Goal: Task Accomplishment & Management: Manage account settings

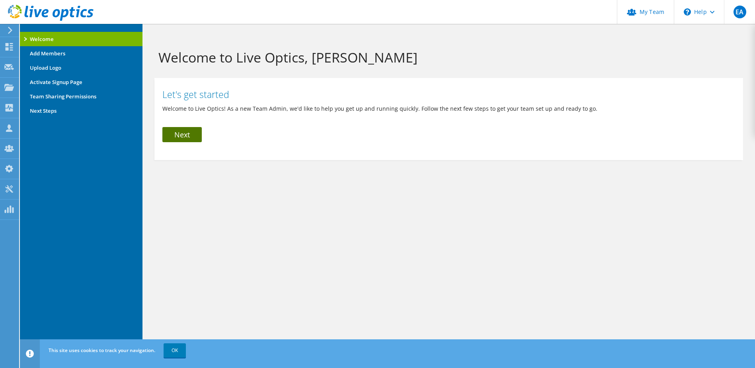
click at [179, 133] on link "Next" at bounding box center [181, 134] width 39 height 15
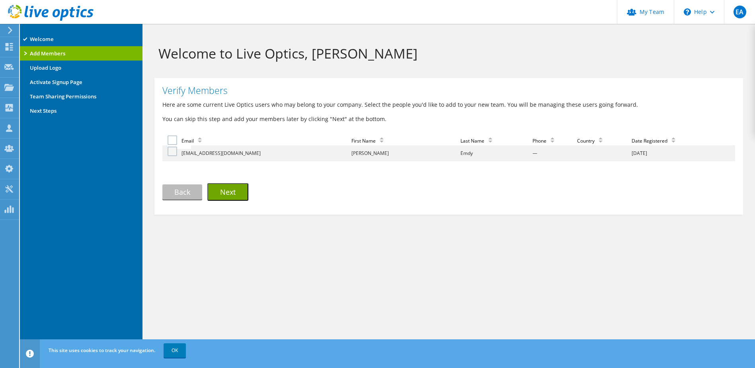
click at [172, 151] on label at bounding box center [174, 152] width 12 height 10
click at [0, 0] on input "checkbox" at bounding box center [0, 0] width 0 height 0
click at [244, 193] on button "Next" at bounding box center [227, 192] width 41 height 18
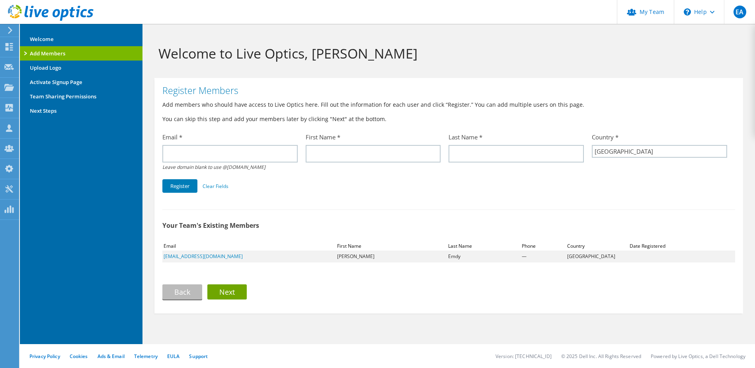
select select "224"
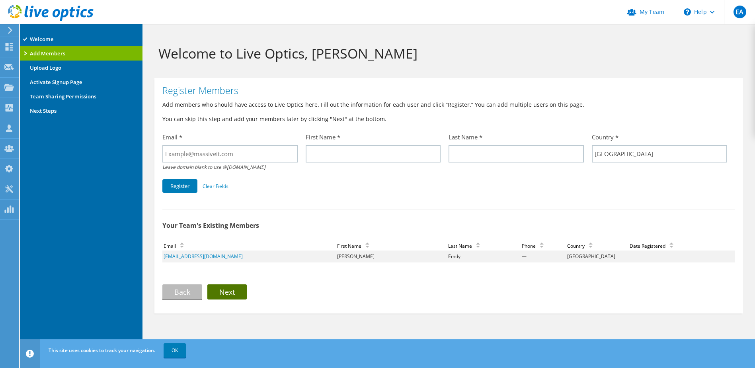
click at [241, 292] on link "Next" at bounding box center [226, 291] width 39 height 15
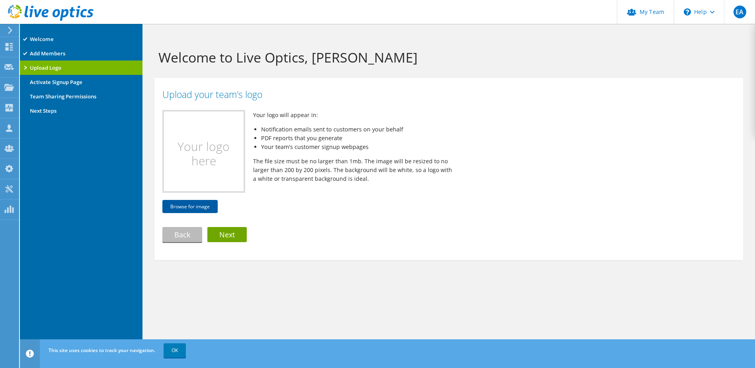
click at [202, 203] on button "Browse for image" at bounding box center [189, 206] width 55 height 13
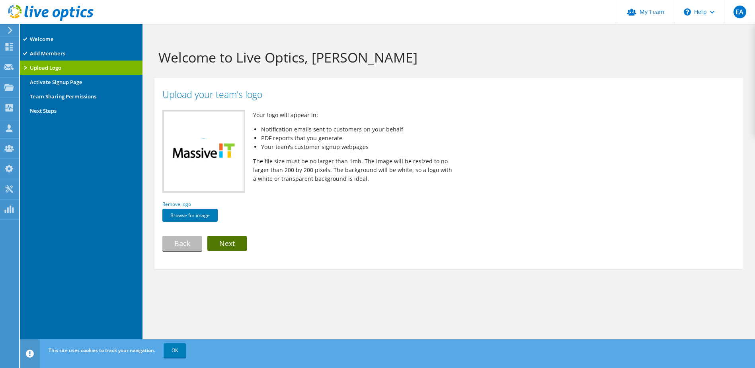
click at [239, 241] on link "Next" at bounding box center [226, 243] width 39 height 15
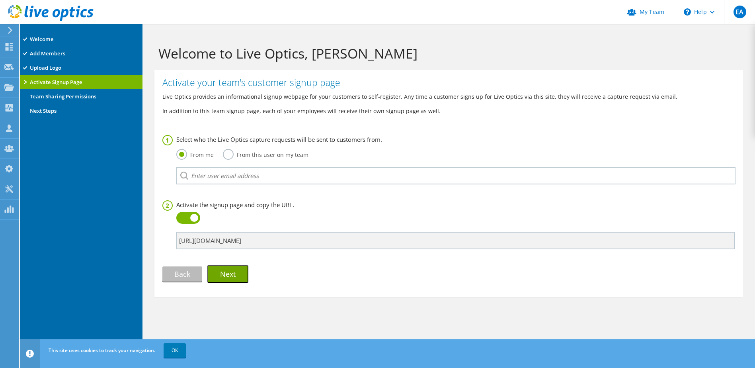
click at [225, 153] on label "From this user on my team" at bounding box center [266, 154] width 86 height 10
click at [0, 0] on input "From this user on my team" at bounding box center [0, 0] width 0 height 0
click at [192, 154] on label "From me" at bounding box center [194, 154] width 37 height 10
drag, startPoint x: 192, startPoint y: 154, endPoint x: 180, endPoint y: 150, distance: 12.2
click at [180, 150] on label "From me" at bounding box center [194, 154] width 37 height 10
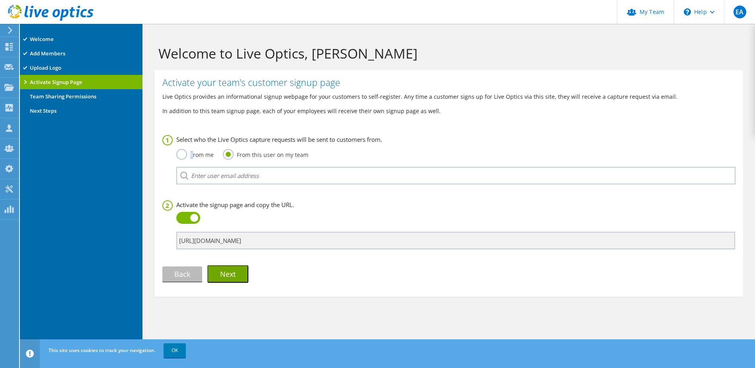
click at [0, 0] on input "From me" at bounding box center [0, 0] width 0 height 0
click at [241, 276] on button "Next" at bounding box center [227, 274] width 41 height 18
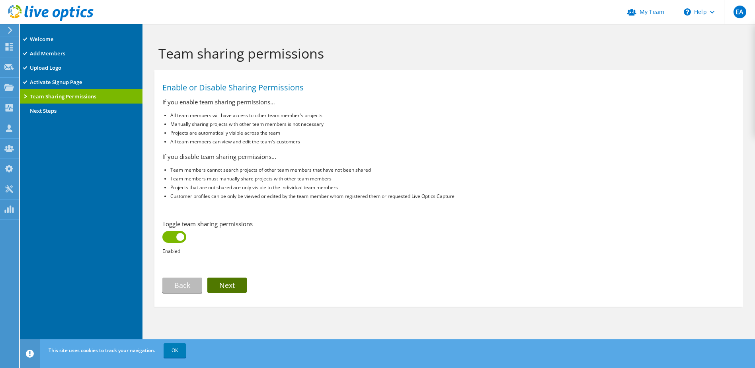
click at [234, 283] on link "Next" at bounding box center [226, 285] width 39 height 15
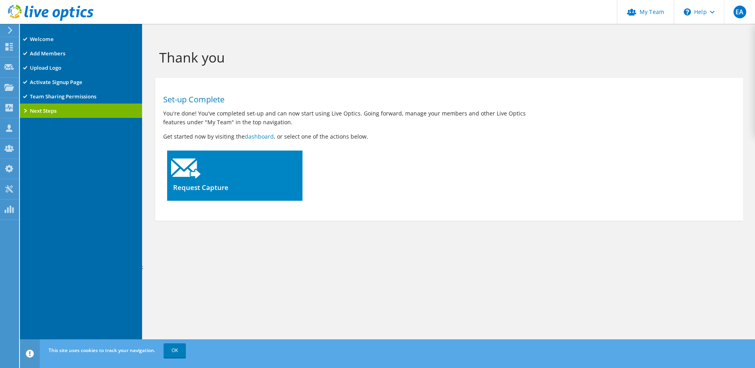
click at [205, 176] on div at bounding box center [234, 166] width 135 height 31
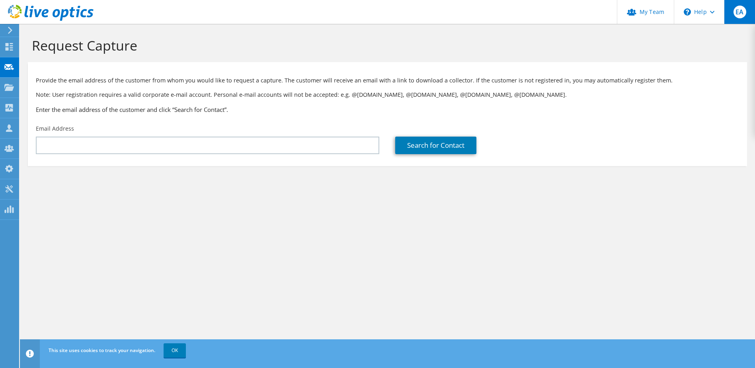
click at [751, 7] on div "EA" at bounding box center [739, 12] width 31 height 24
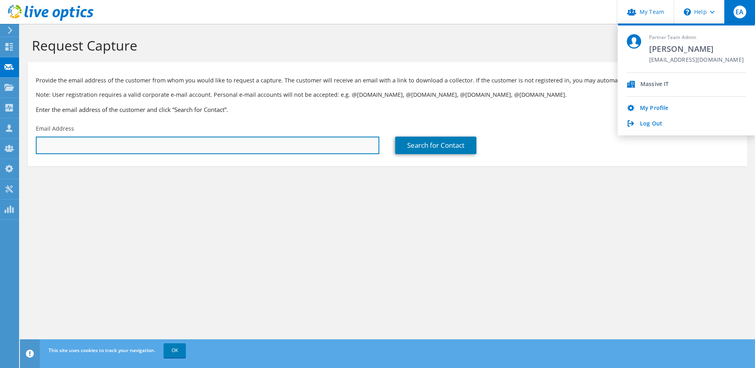
click at [245, 149] on input "text" at bounding box center [208, 146] width 344 height 18
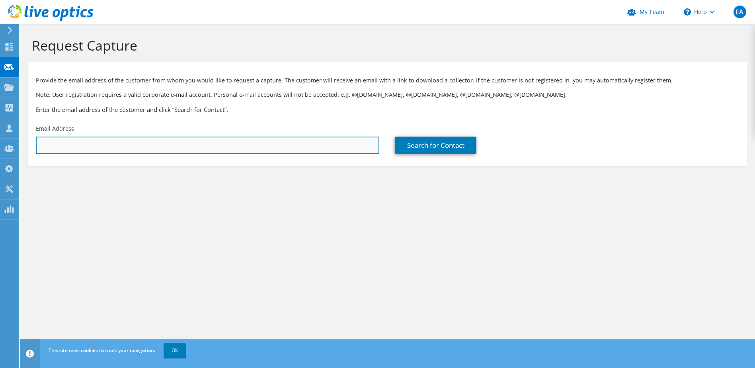
click at [127, 142] on input "text" at bounding box center [208, 146] width 344 height 18
paste input "Russell.Cowan@Truecos.com"
type input "Russell.Cowan@Truecos.com"
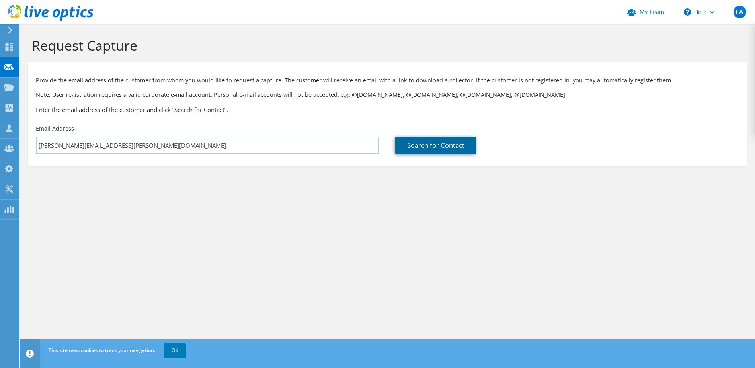
click at [429, 149] on link "Search for Contact" at bounding box center [435, 146] width 81 height 18
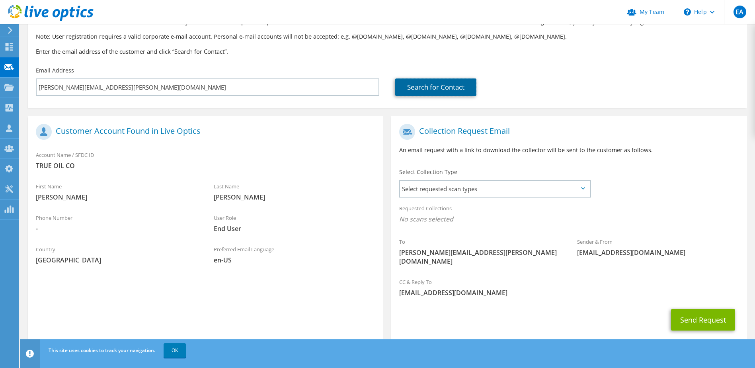
scroll to position [68, 0]
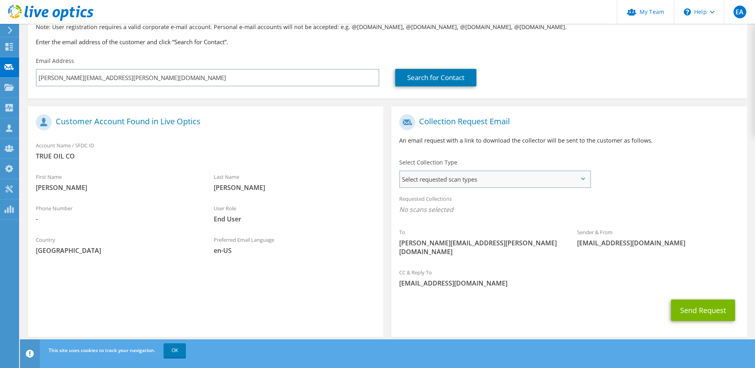
click at [450, 180] on span "Select requested scan types" at bounding box center [495, 179] width 190 height 16
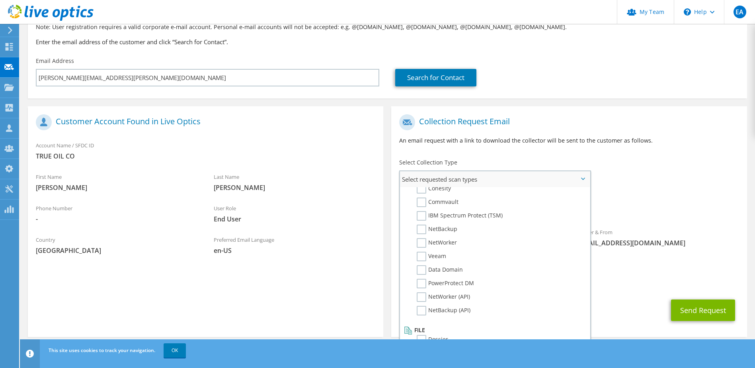
scroll to position [379, 0]
click at [421, 331] on label "Dossier" at bounding box center [432, 334] width 31 height 10
click at [0, 0] on input "Dossier" at bounding box center [0, 0] width 0 height 0
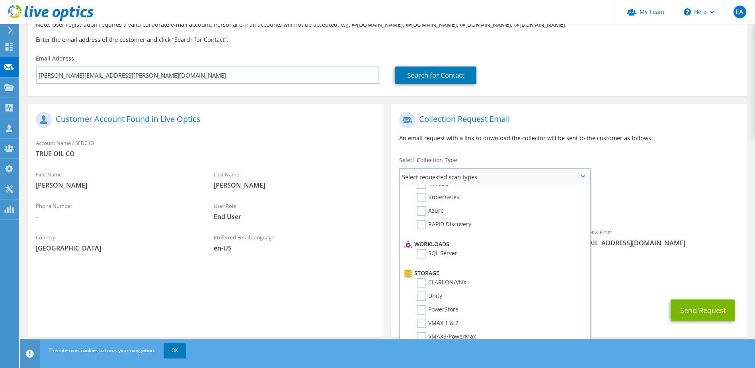
scroll to position [0, 0]
click at [422, 244] on label "RVTools" at bounding box center [433, 242] width 32 height 10
click at [0, 0] on input "RVTools" at bounding box center [0, 0] width 0 height 0
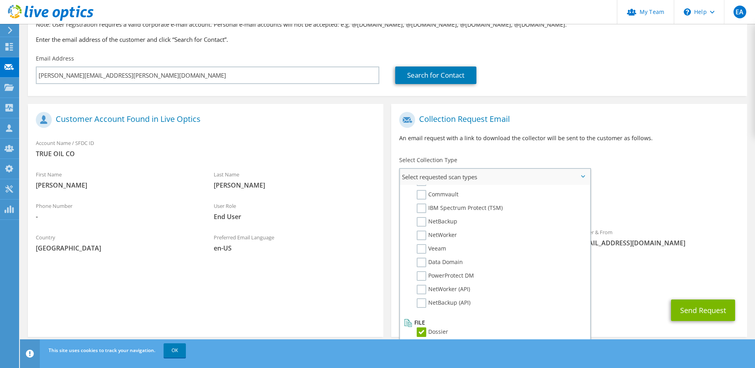
scroll to position [379, 0]
click at [628, 265] on div "CC & Reply To eantongiorgi@massiveit.com" at bounding box center [569, 277] width 356 height 27
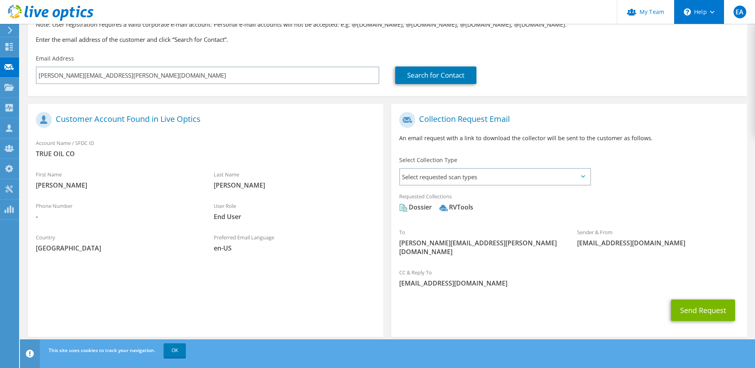
click at [708, 15] on div "\n Help" at bounding box center [699, 12] width 50 height 24
click at [480, 174] on span "Select requested scan types" at bounding box center [495, 177] width 190 height 16
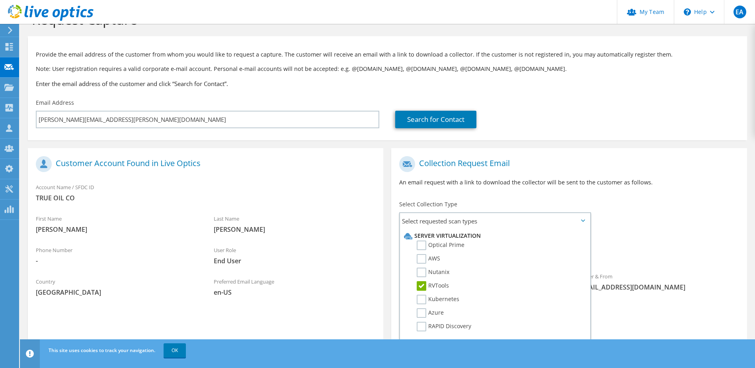
scroll to position [40, 0]
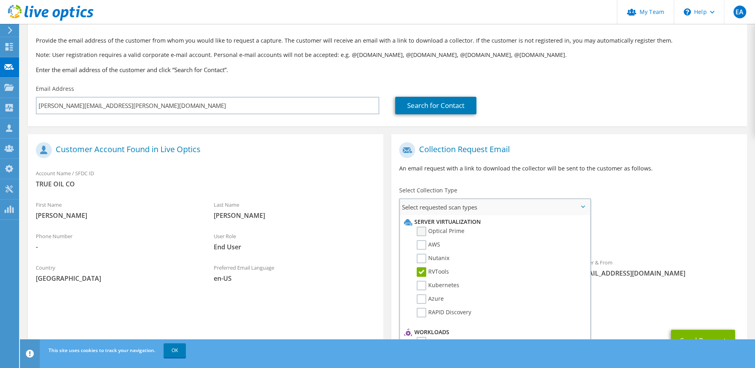
click at [423, 232] on label "Optical Prime" at bounding box center [441, 232] width 48 height 10
click at [0, 0] on input "Optical Prime" at bounding box center [0, 0] width 0 height 0
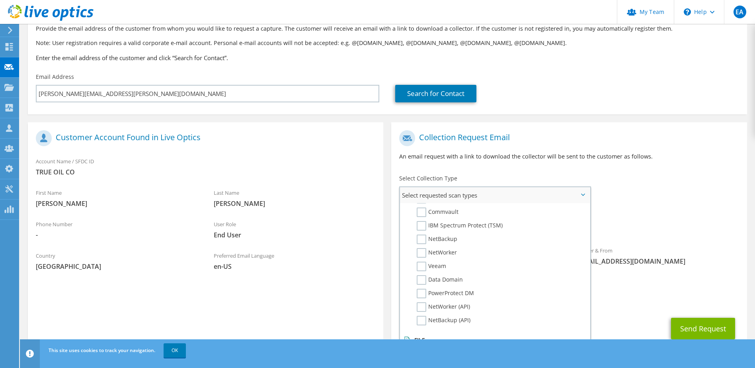
scroll to position [70, 0]
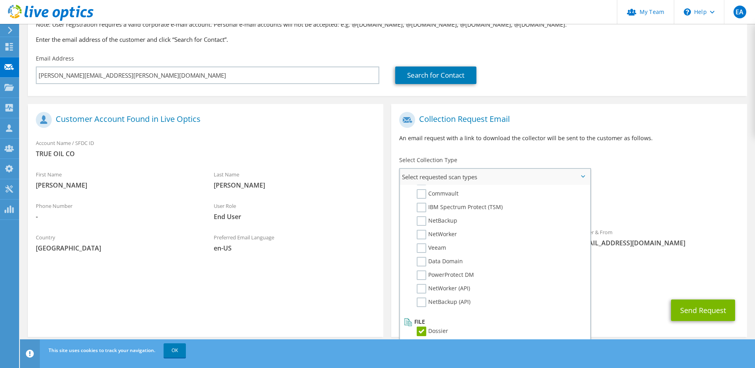
click at [422, 334] on label "Dossier" at bounding box center [432, 332] width 31 height 10
click at [0, 0] on input "Dossier" at bounding box center [0, 0] width 0 height 0
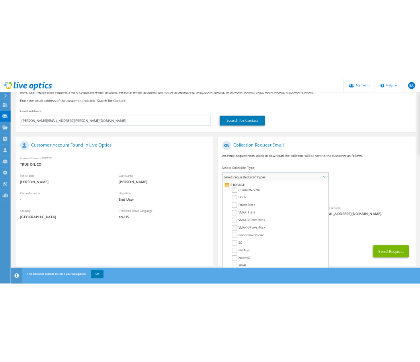
scroll to position [140, 0]
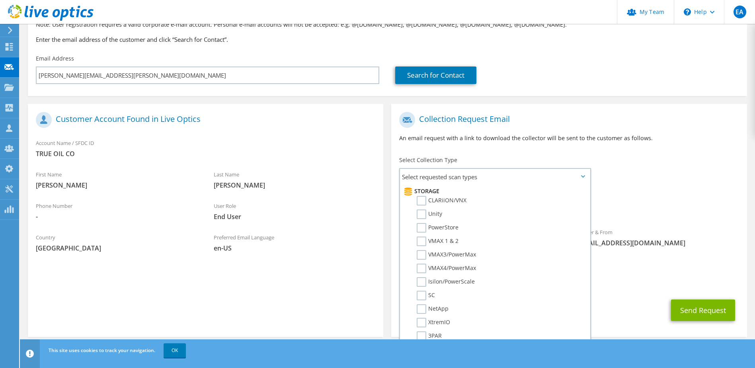
click at [630, 162] on div "To Russell.Cowan@Truecos.com Sender & From liveoptics@liveoptics.com" at bounding box center [569, 186] width 356 height 156
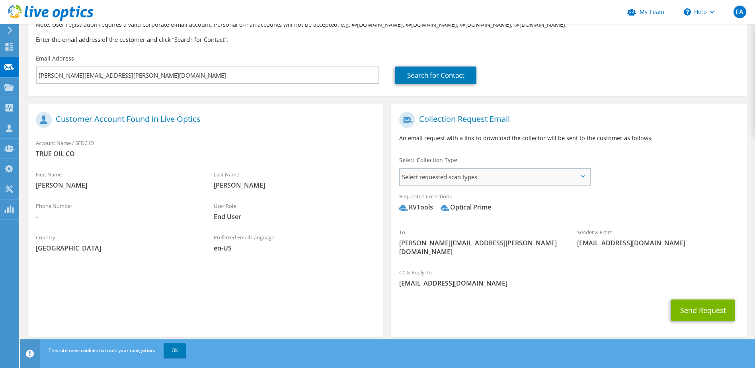
click at [448, 173] on span "Select requested scan types" at bounding box center [495, 177] width 190 height 16
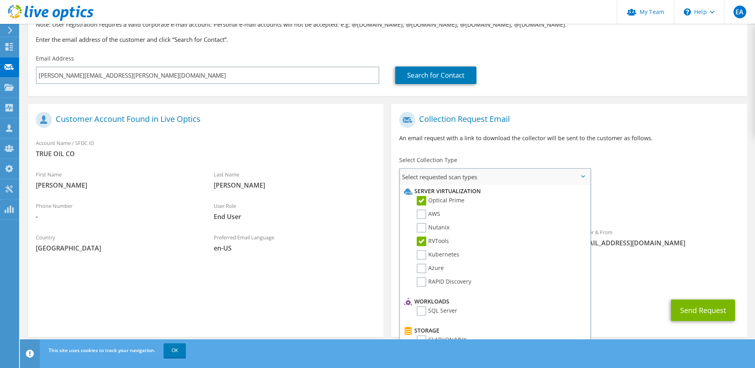
scroll to position [0, 0]
click at [424, 243] on label "RVTools" at bounding box center [433, 242] width 32 height 10
click at [0, 0] on input "RVTools" at bounding box center [0, 0] width 0 height 0
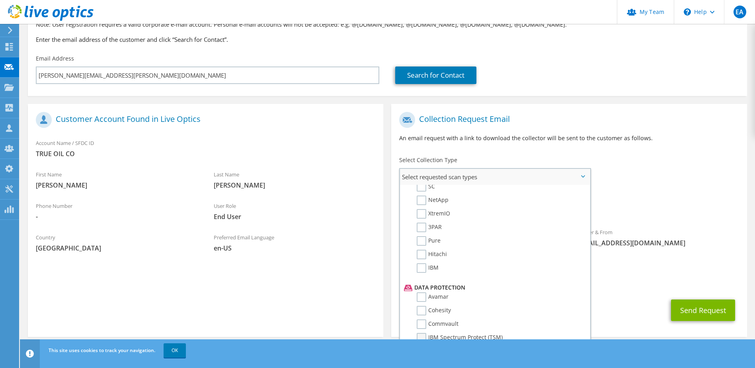
scroll to position [379, 0]
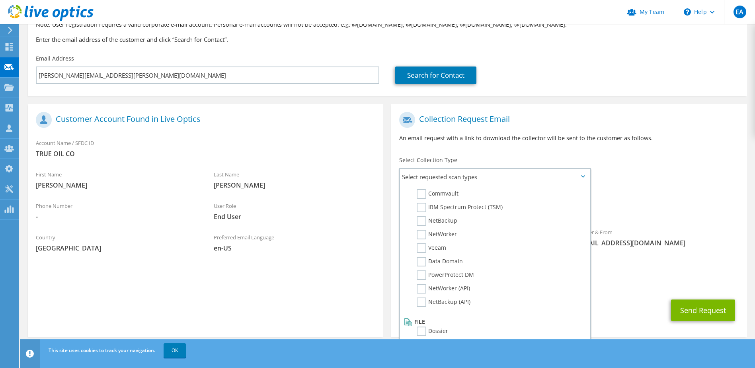
click at [623, 201] on div "Requested Collections No scans selected Optical Prime" at bounding box center [569, 204] width 356 height 32
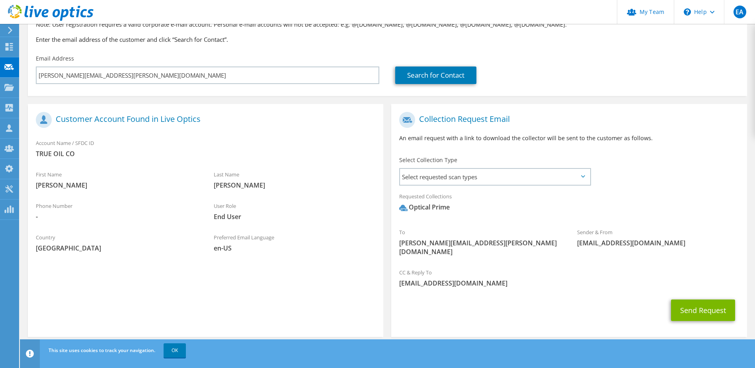
drag, startPoint x: 625, startPoint y: 201, endPoint x: 567, endPoint y: 211, distance: 59.4
click at [567, 211] on span "Optical Prime" at bounding box center [569, 209] width 340 height 13
click at [687, 299] on button "Send Request" at bounding box center [703, 310] width 64 height 22
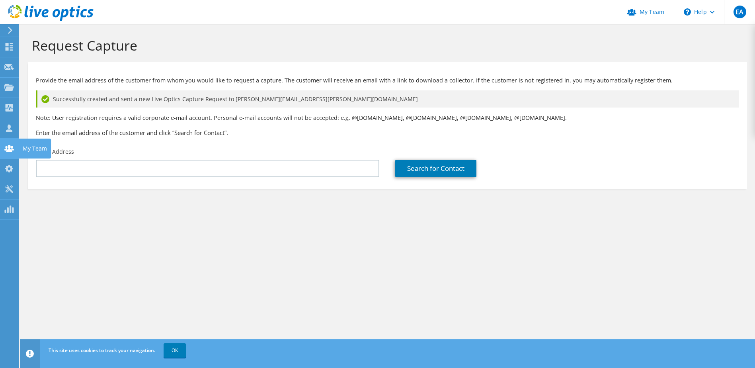
click at [8, 149] on use at bounding box center [9, 148] width 10 height 7
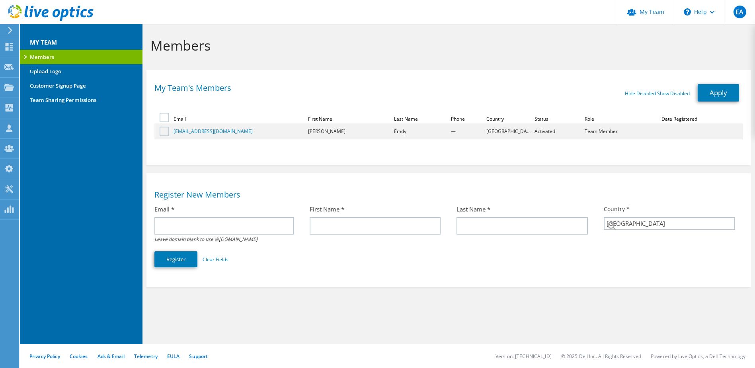
select select "224"
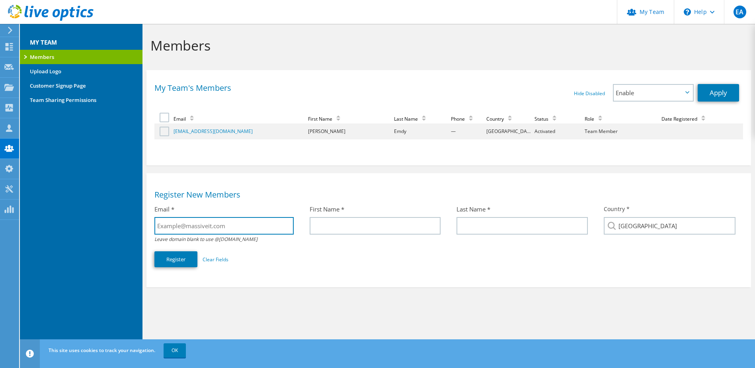
click at [235, 226] on input "text" at bounding box center [224, 226] width 139 height 18
paste input "[EMAIL_ADDRESS][DOMAIN_NAME]"
type input "[EMAIL_ADDRESS][DOMAIN_NAME]"
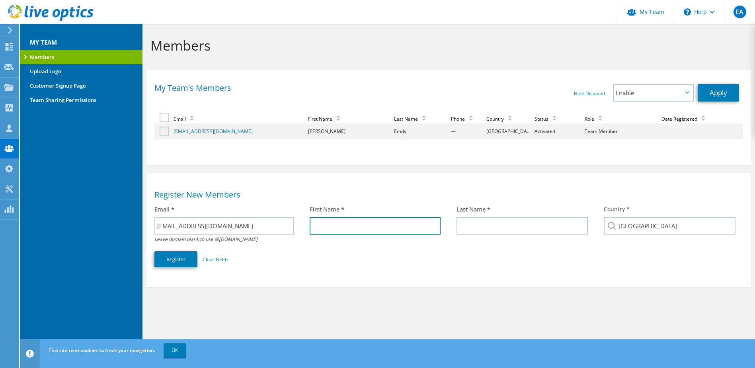
click at [329, 229] on input "text" at bounding box center [375, 226] width 131 height 18
type input "Nika"
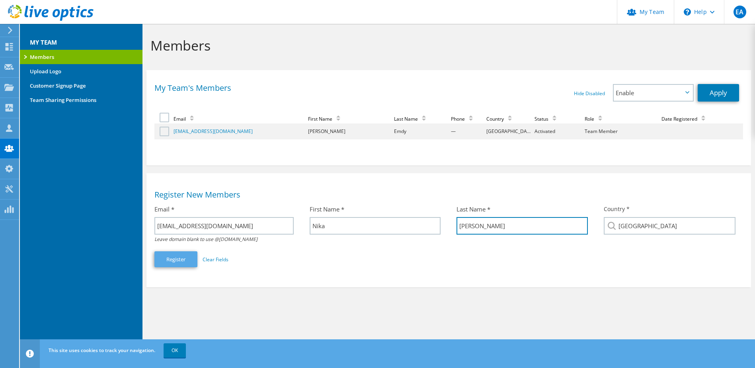
type input "[PERSON_NAME]"
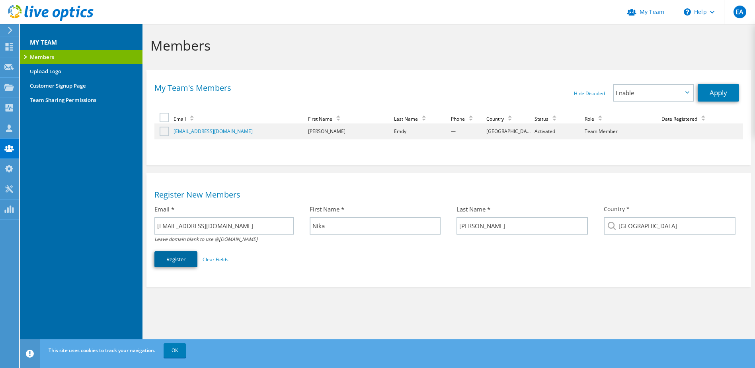
click at [162, 259] on button "Register" at bounding box center [176, 259] width 43 height 16
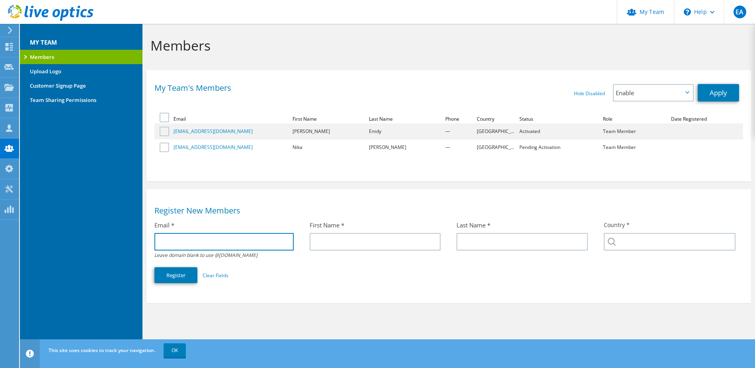
click at [235, 240] on input "text" at bounding box center [224, 242] width 139 height 18
paste input "[EMAIL_ADDRESS][DOMAIN_NAME]"
type input "smattson@massiveit.com"
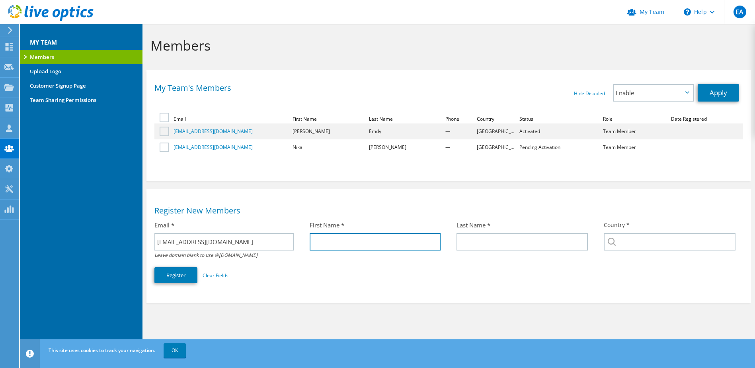
click at [334, 241] on input "text" at bounding box center [375, 242] width 131 height 18
type input "Scott"
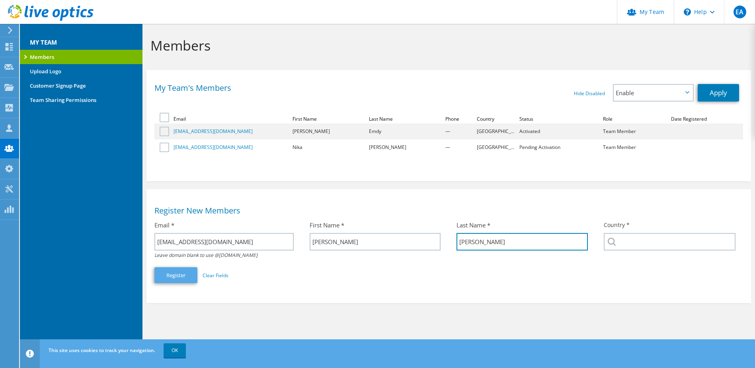
type input "Mattson"
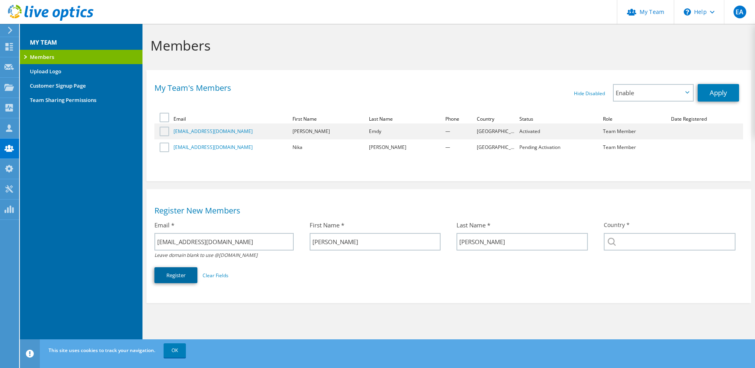
click at [188, 275] on button "Register" at bounding box center [176, 275] width 43 height 16
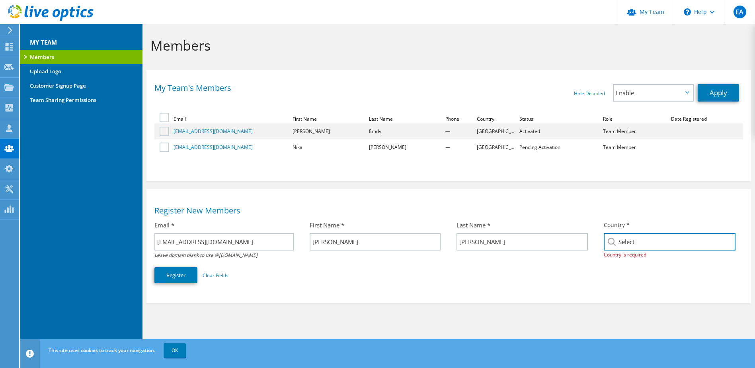
click at [654, 246] on input "Select" at bounding box center [670, 242] width 132 height 18
click at [666, 246] on input "[GEOGRAPHIC_DATA], [GEOGRAPHIC_DATA] of" at bounding box center [670, 242] width 132 height 18
type input "[GEOGRAPHIC_DATA]"
click at [728, 240] on div "Select Andorra United Arab Emirates Afghanistan Antigua and Barbuda Anguilla Al…" at bounding box center [669, 242] width 131 height 18
click at [604, 250] on div at bounding box center [604, 250] width 0 height 0
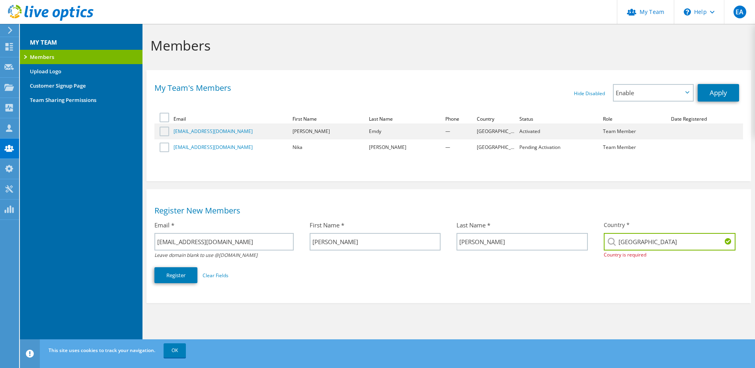
scroll to position [0, 41]
click at [666, 239] on input "[GEOGRAPHIC_DATA]" at bounding box center [670, 242] width 132 height 18
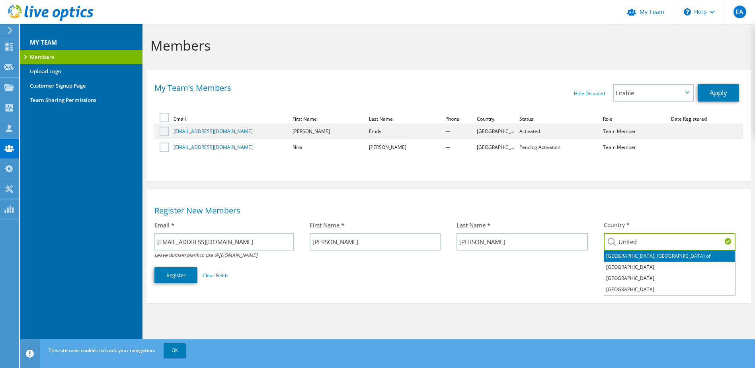
type input "United States"
drag, startPoint x: 751, startPoint y: 252, endPoint x: 743, endPoint y: 252, distance: 7.2
click at [750, 252] on div "Register New Members Email * smattson@massiveit.com Leave domain blank to use @…" at bounding box center [449, 244] width 605 height 102
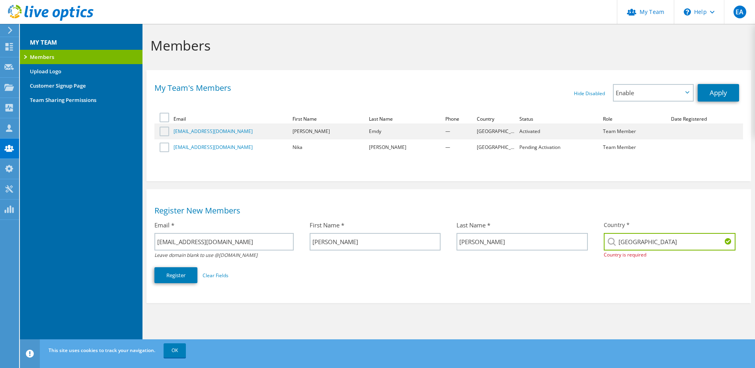
click at [642, 244] on input "United States" at bounding box center [670, 242] width 132 height 18
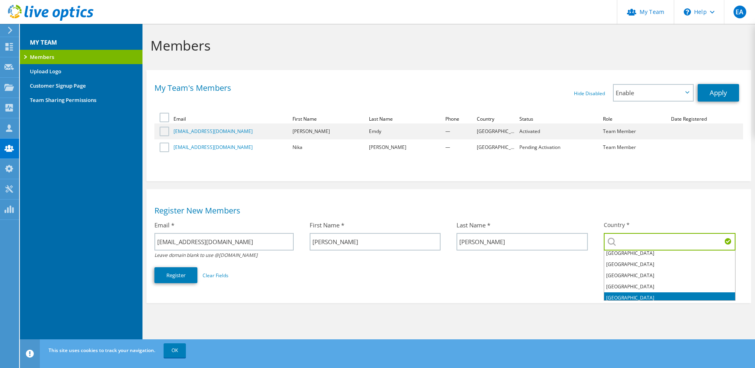
click at [633, 292] on li "United States" at bounding box center [669, 297] width 131 height 11
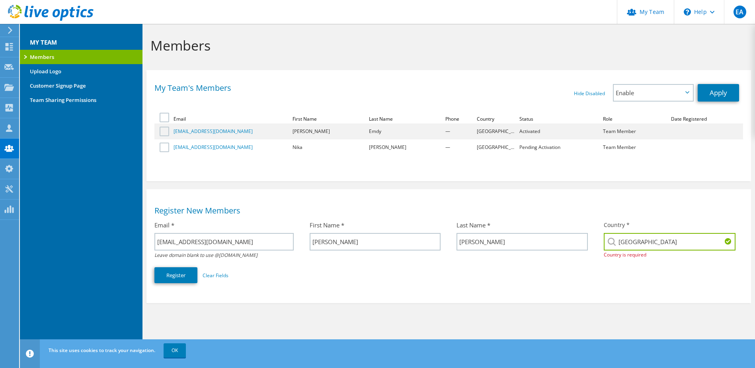
type input "United States"
click at [563, 276] on div "Email * smattson@massiveit.com Leave domain blank to use @massiveit.com First N…" at bounding box center [449, 252] width 589 height 70
drag, startPoint x: 177, startPoint y: 273, endPoint x: 184, endPoint y: 273, distance: 6.8
click at [177, 273] on button "Register" at bounding box center [176, 275] width 43 height 16
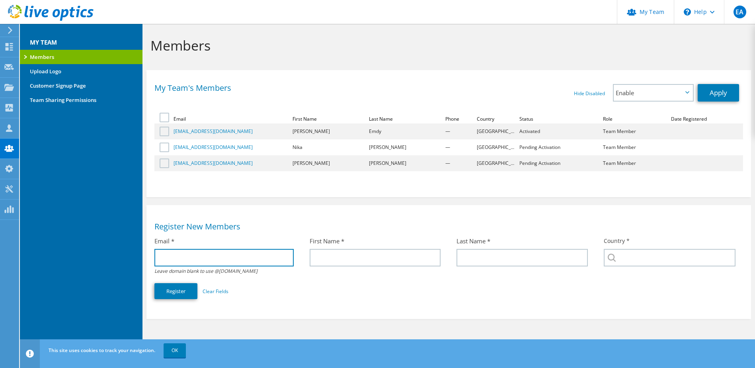
click at [189, 255] on input "text" at bounding box center [224, 258] width 139 height 18
paste input "lgrassano@massiveit.com"
type input "lgrassano@massiveit.com"
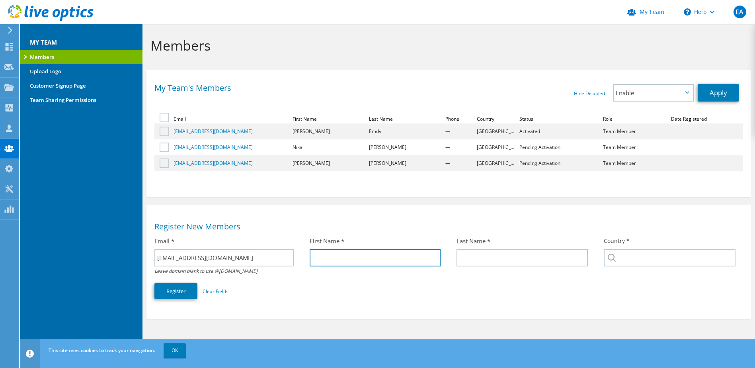
click at [368, 255] on input "text" at bounding box center [375, 258] width 131 height 18
type input "Lauren"
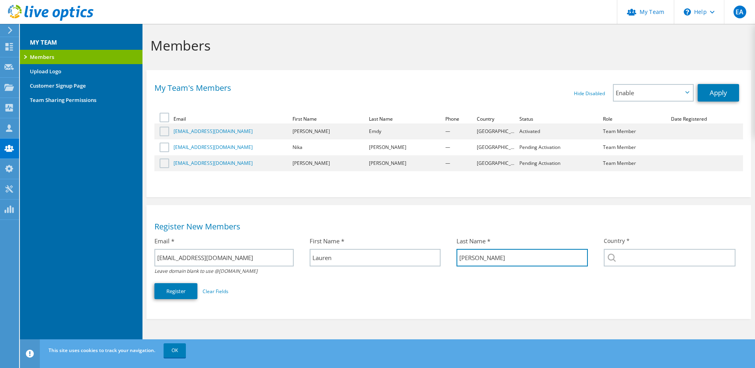
type input "Clark-Grassano"
click at [610, 258] on div "Select Andorra United Arab Emirates Afghanistan Antigua and Barbuda Anguilla Al…" at bounding box center [669, 258] width 131 height 18
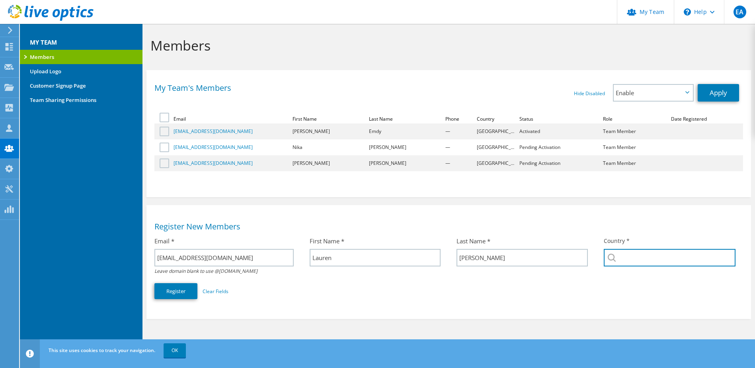
click at [618, 257] on input "text" at bounding box center [670, 258] width 132 height 18
click at [612, 258] on div "Select Andorra United Arab Emirates Afghanistan Antigua and Barbuda Anguilla Al…" at bounding box center [669, 258] width 131 height 18
click at [623, 256] on input "Select" at bounding box center [670, 258] width 132 height 18
click at [647, 260] on input "Select" at bounding box center [670, 258] width 132 height 18
click at [624, 260] on input "Select" at bounding box center [670, 258] width 132 height 18
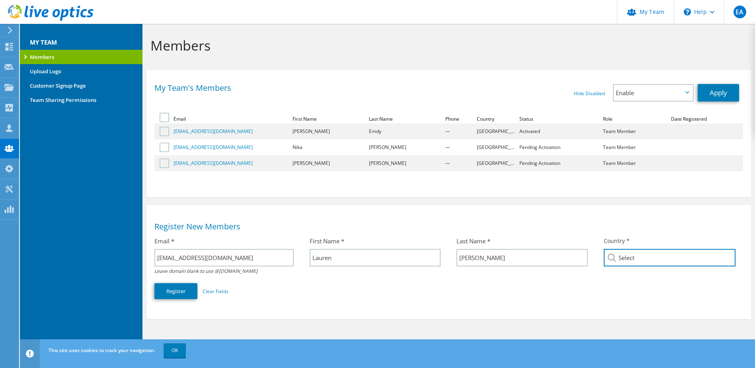
click at [630, 259] on input "Select" at bounding box center [670, 258] width 132 height 18
click at [662, 265] on input "Select" at bounding box center [670, 258] width 132 height 18
click at [660, 262] on input "Select" at bounding box center [670, 258] width 132 height 18
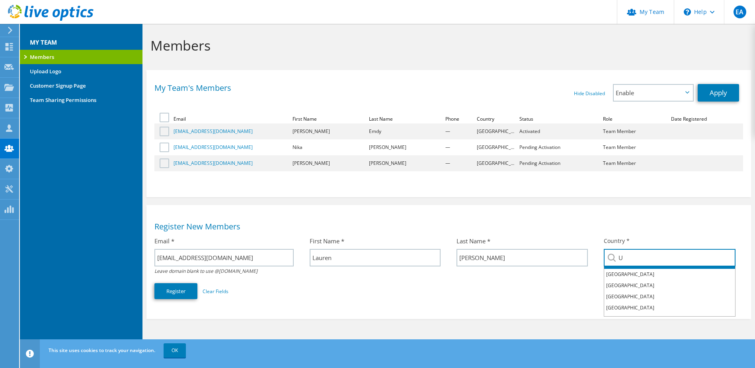
scroll to position [40, 0]
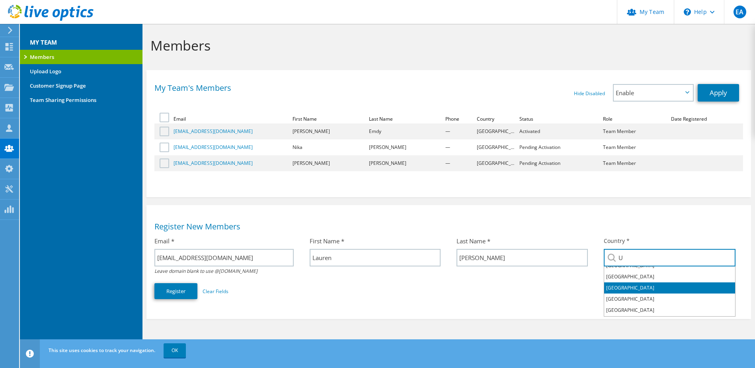
click at [636, 287] on li "United States" at bounding box center [669, 287] width 131 height 11
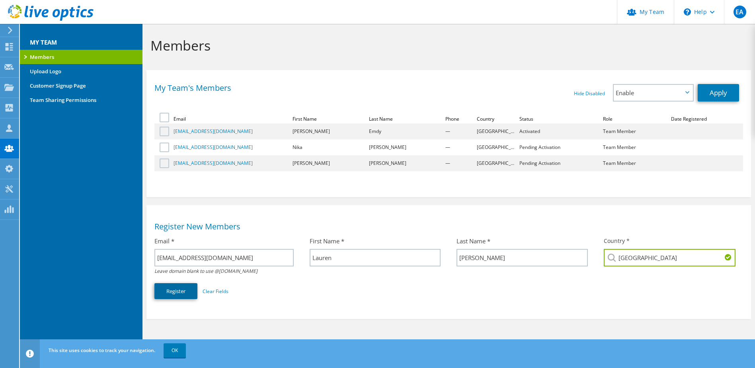
type input "United States"
click at [183, 287] on button "Register" at bounding box center [176, 291] width 43 height 16
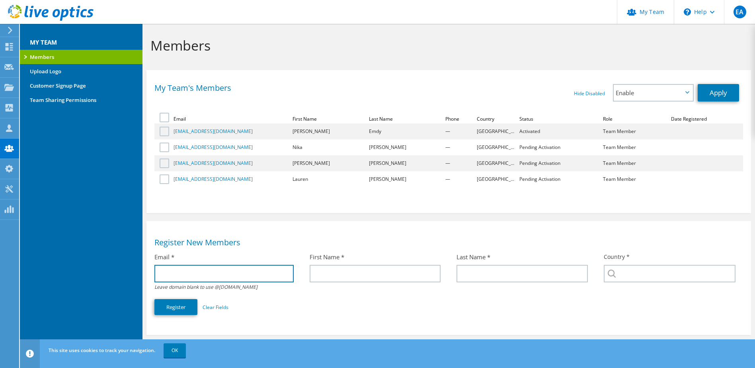
click at [223, 270] on input "text" at bounding box center [224, 274] width 139 height 18
paste input "obereza@massiveit.com"
type input "obereza@massiveit.com"
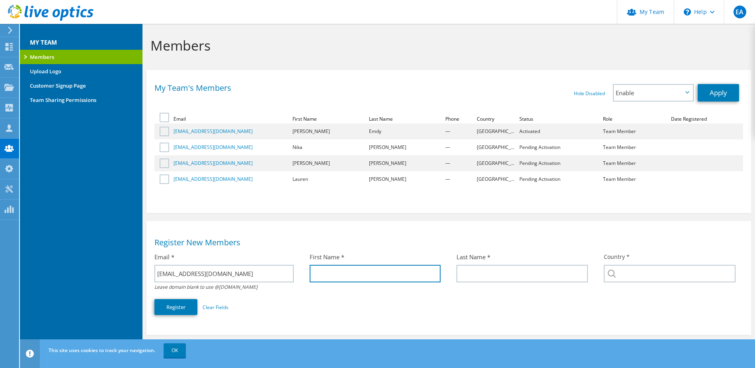
click at [339, 279] on input "text" at bounding box center [375, 274] width 131 height 18
type input "Oleksii"
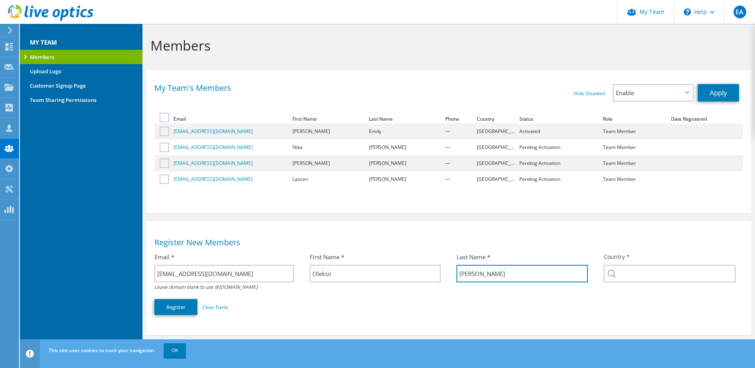
type input "[PERSON_NAME]"
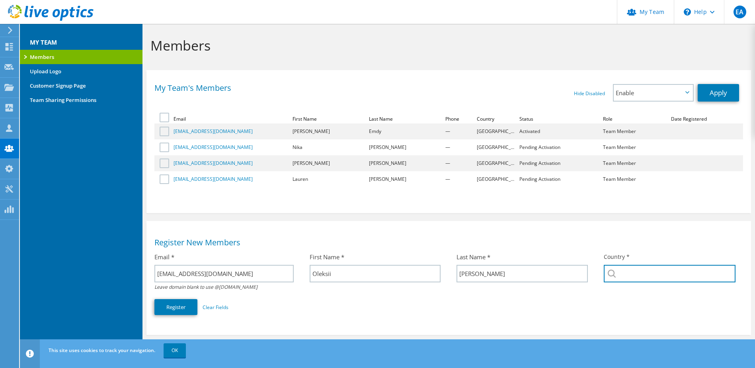
click at [619, 276] on input "text" at bounding box center [670, 274] width 132 height 18
click at [613, 274] on div "Select Andorra United Arab Emirates Afghanistan Antigua and Barbuda Anguilla Al…" at bounding box center [669, 274] width 131 height 18
click at [634, 274] on input "Select" at bounding box center [670, 274] width 132 height 18
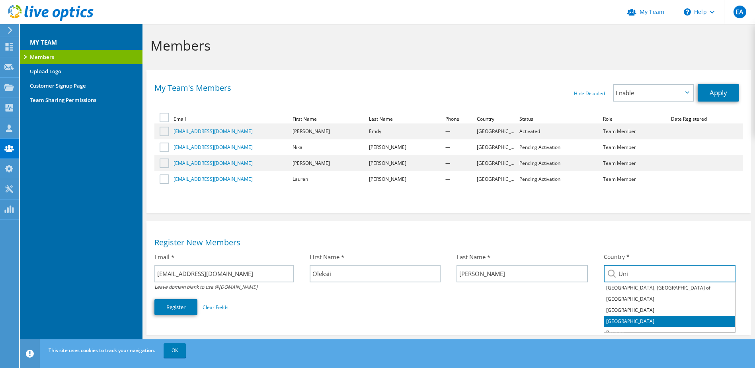
click at [638, 319] on li "[GEOGRAPHIC_DATA]" at bounding box center [669, 321] width 131 height 11
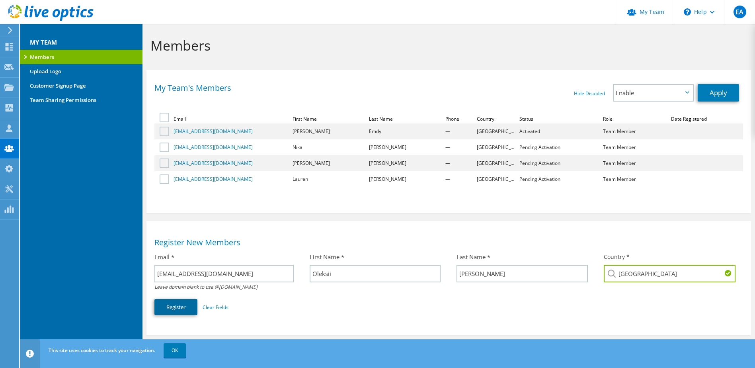
type input "[GEOGRAPHIC_DATA]"
click at [164, 310] on button "Register" at bounding box center [176, 307] width 43 height 16
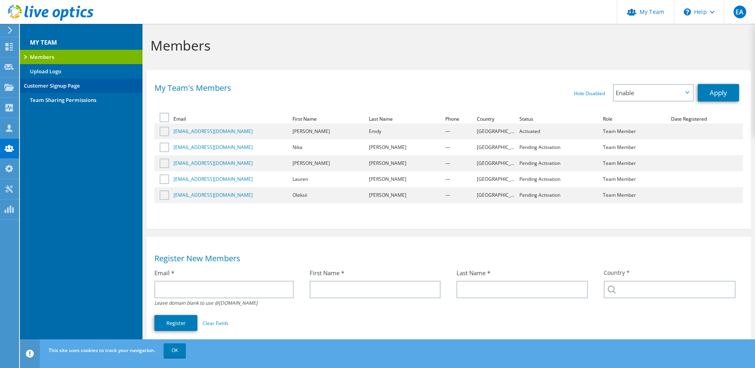
click at [74, 88] on link "Customer Signup Page" at bounding box center [81, 85] width 123 height 14
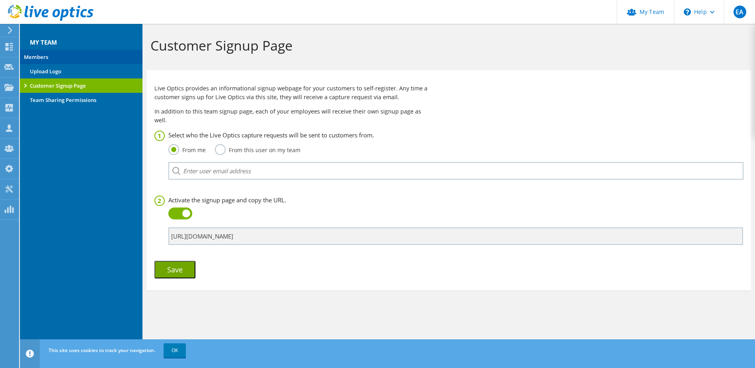
click at [56, 54] on link "Members" at bounding box center [81, 57] width 123 height 14
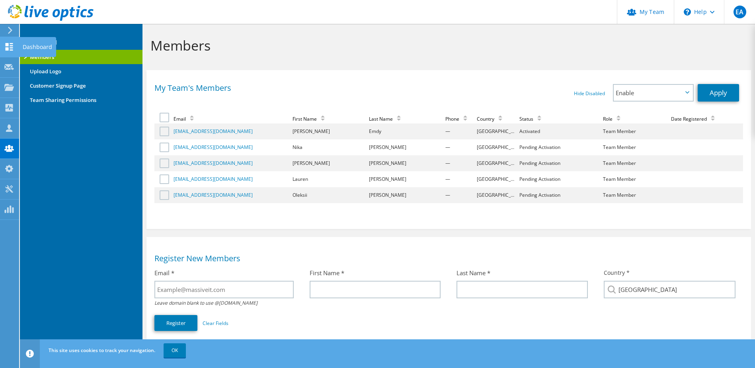
click at [4, 49] on icon at bounding box center [9, 47] width 10 height 8
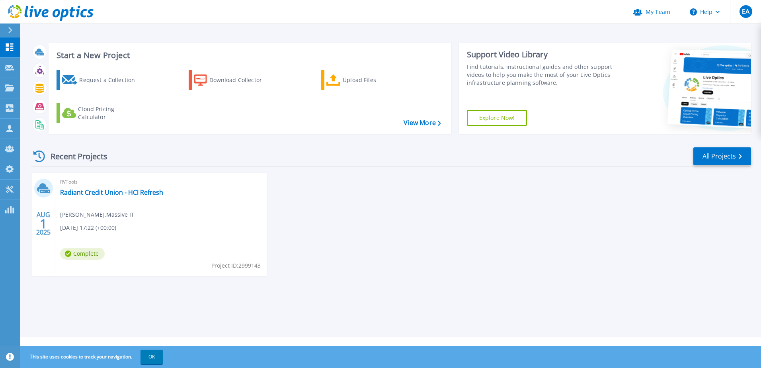
click at [443, 229] on div "[DATE] RVTools Radiant Credit Union - HCI Refresh [PERSON_NAME] , Massive IT [D…" at bounding box center [387, 232] width 727 height 119
click at [658, 11] on link "My Team" at bounding box center [651, 12] width 57 height 24
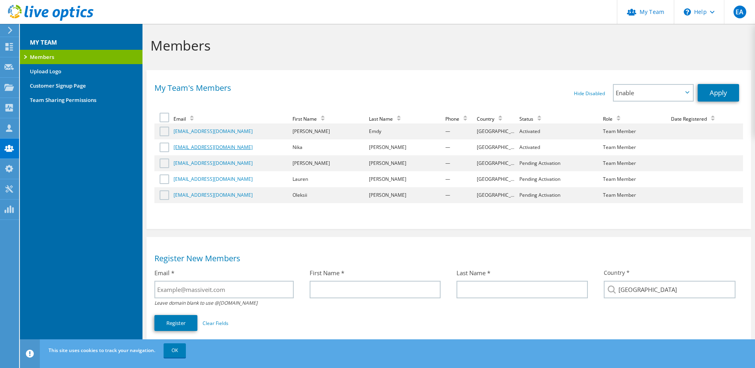
click at [192, 148] on link "[EMAIL_ADDRESS][DOMAIN_NAME]" at bounding box center [213, 147] width 79 height 7
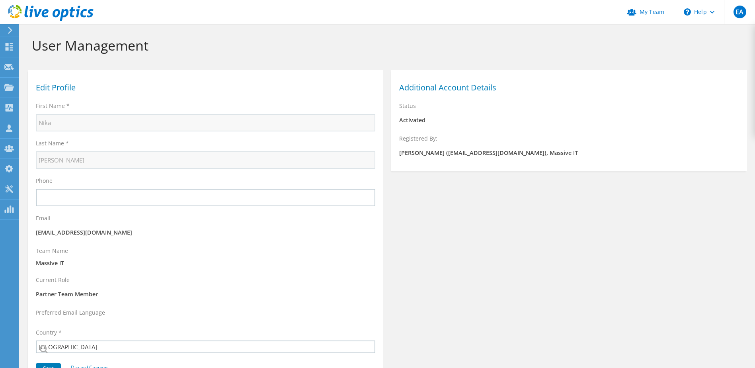
select select "224"
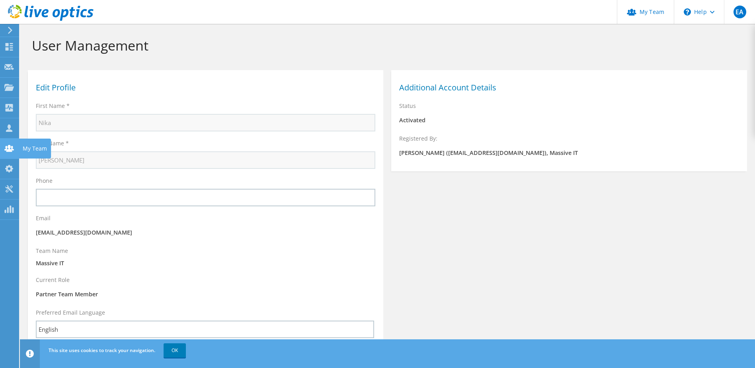
click at [7, 151] on use at bounding box center [9, 148] width 10 height 7
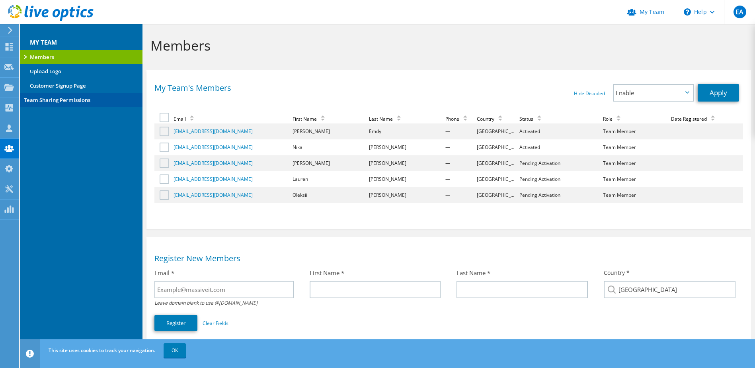
click at [69, 101] on link "Team Sharing Permissions" at bounding box center [81, 100] width 123 height 14
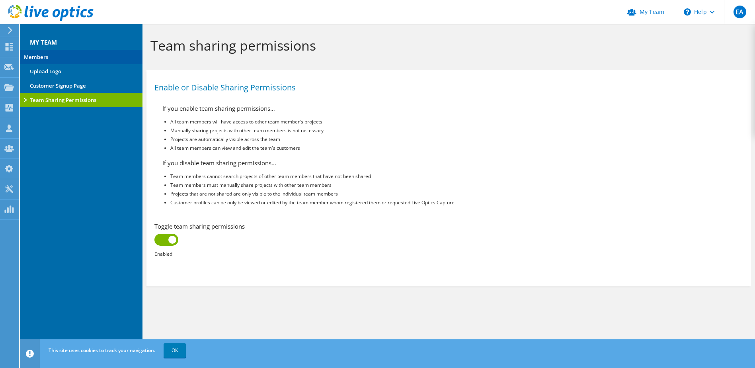
click at [44, 56] on link "Members" at bounding box center [81, 57] width 123 height 14
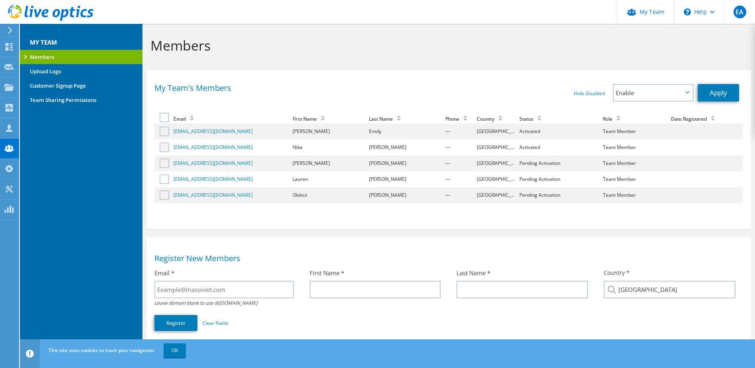
click at [166, 148] on label at bounding box center [166, 148] width 12 height 10
click at [0, 0] on input "checkbox" at bounding box center [0, 0] width 0 height 0
click at [686, 89] on span "Enable" at bounding box center [653, 93] width 79 height 16
click at [673, 122] on li "Promote to Admin" at bounding box center [653, 125] width 79 height 10
click at [162, 163] on label at bounding box center [166, 163] width 12 height 10
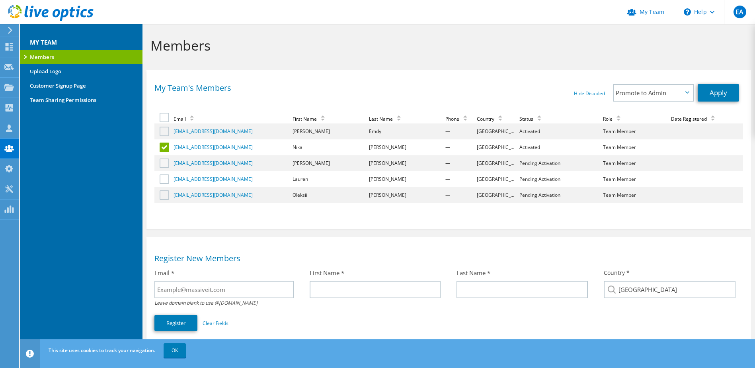
click at [0, 0] on input "checkbox" at bounding box center [0, 0] width 0 height 0
drag, startPoint x: 168, startPoint y: 177, endPoint x: 168, endPoint y: 186, distance: 8.4
click at [168, 178] on label at bounding box center [166, 179] width 12 height 10
click at [0, 0] on input "checkbox" at bounding box center [0, 0] width 0 height 0
click at [169, 198] on label at bounding box center [166, 195] width 12 height 10
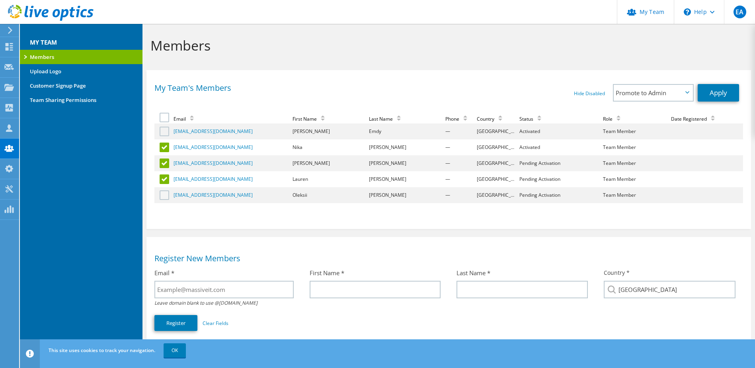
click at [0, 0] on input "checkbox" at bounding box center [0, 0] width 0 height 0
click at [162, 131] on label at bounding box center [166, 132] width 12 height 10
click at [0, 0] on input "checkbox" at bounding box center [0, 0] width 0 height 0
click at [710, 85] on link "Apply" at bounding box center [718, 93] width 41 height 18
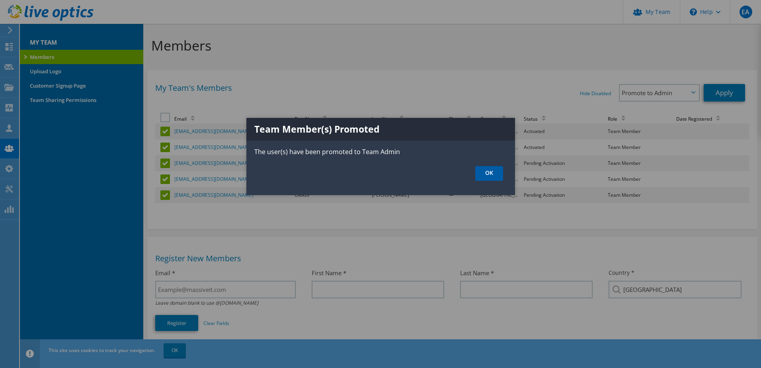
click at [488, 175] on link "OK" at bounding box center [489, 173] width 28 height 15
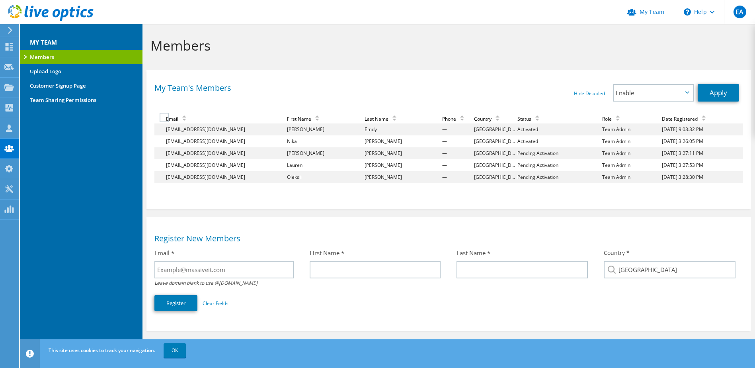
click at [341, 81] on div "My Team's Members Hide Disabled Show Disabled Enable Disable Promote to Admin E…" at bounding box center [449, 137] width 605 height 127
